Goal: Check status: Check status

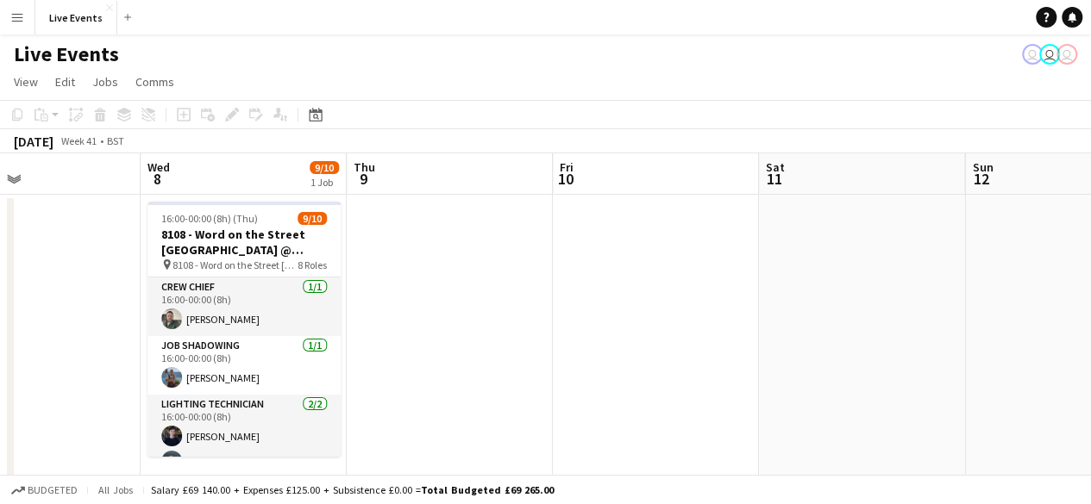
scroll to position [0, 802]
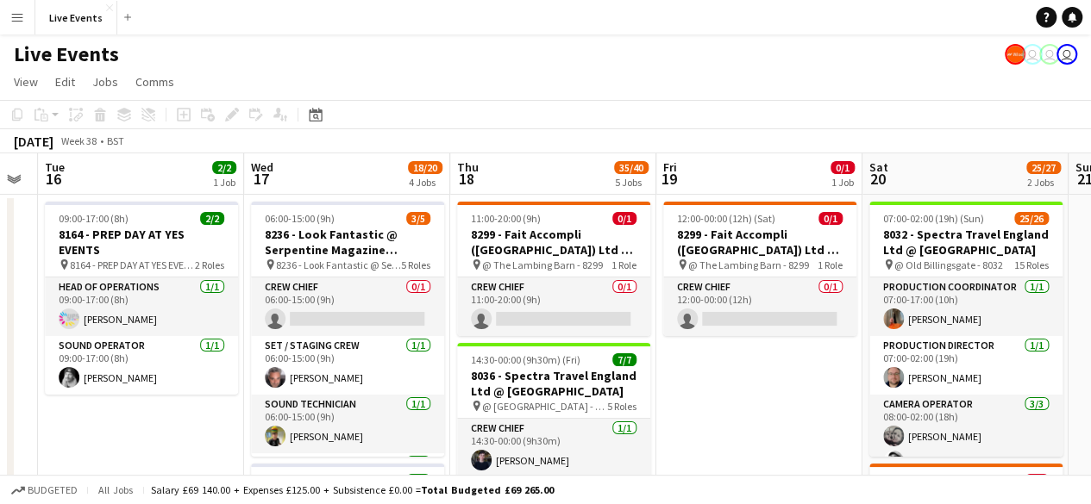
scroll to position [0, 372]
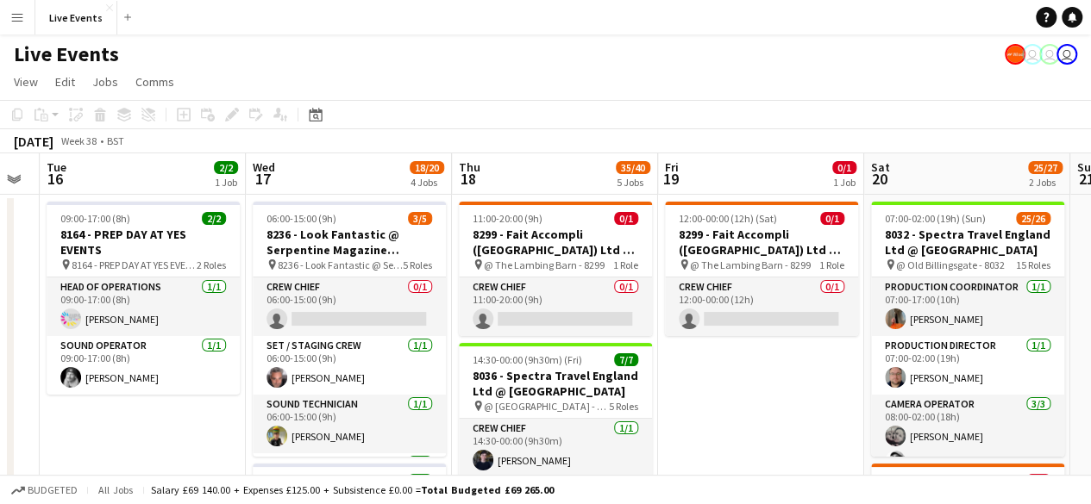
drag, startPoint x: 343, startPoint y: 363, endPoint x: 781, endPoint y: 358, distance: 438.0
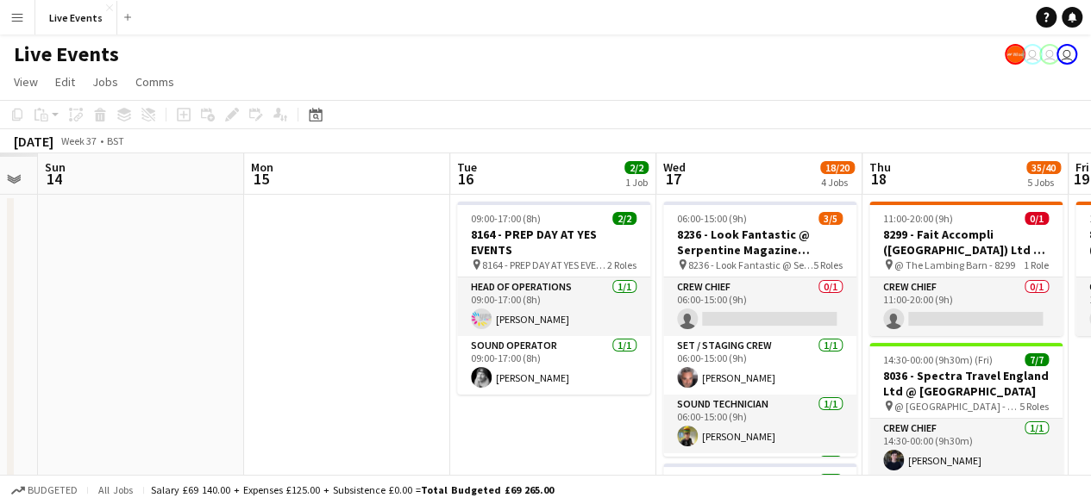
drag, startPoint x: 202, startPoint y: 441, endPoint x: 826, endPoint y: 456, distance: 624.4
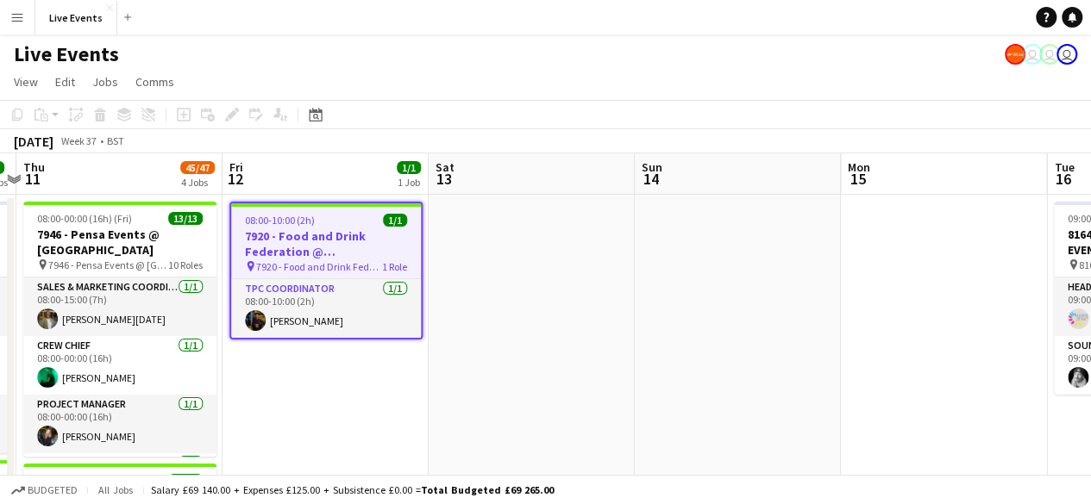
drag, startPoint x: 536, startPoint y: 420, endPoint x: 1089, endPoint y: 433, distance: 552.8
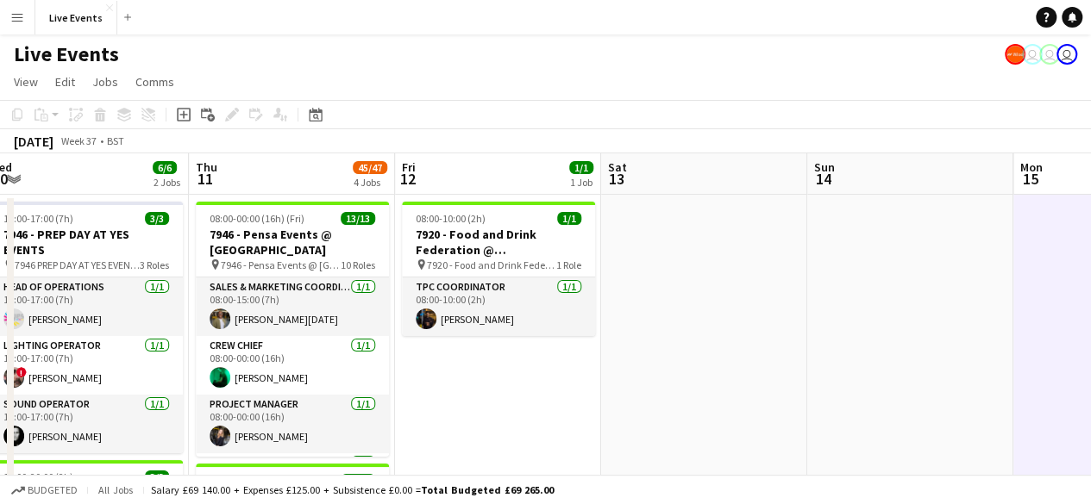
drag, startPoint x: 1034, startPoint y: 281, endPoint x: 1041, endPoint y: 255, distance: 26.8
